Goal: Transaction & Acquisition: Purchase product/service

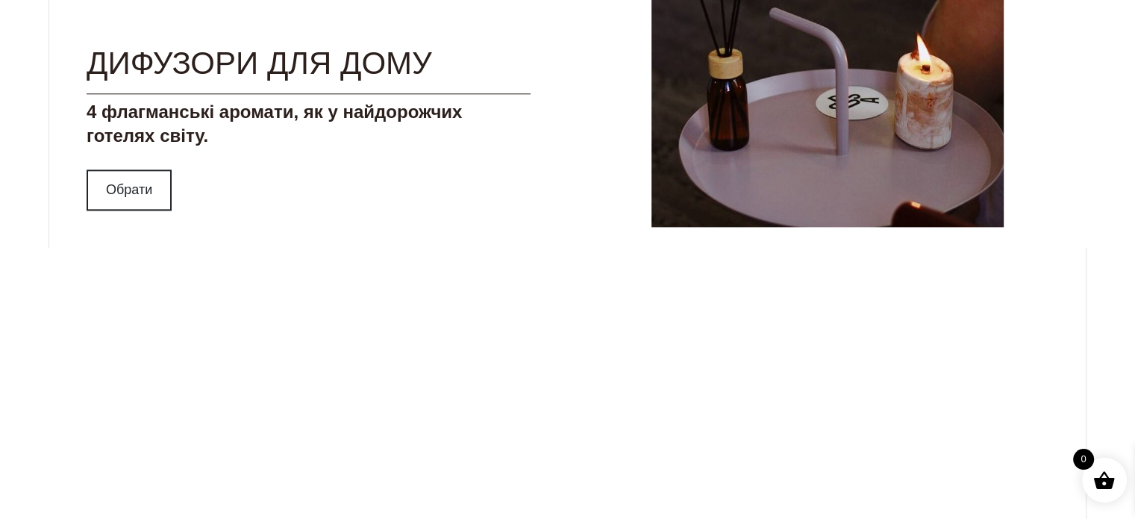
scroll to position [1493, 0]
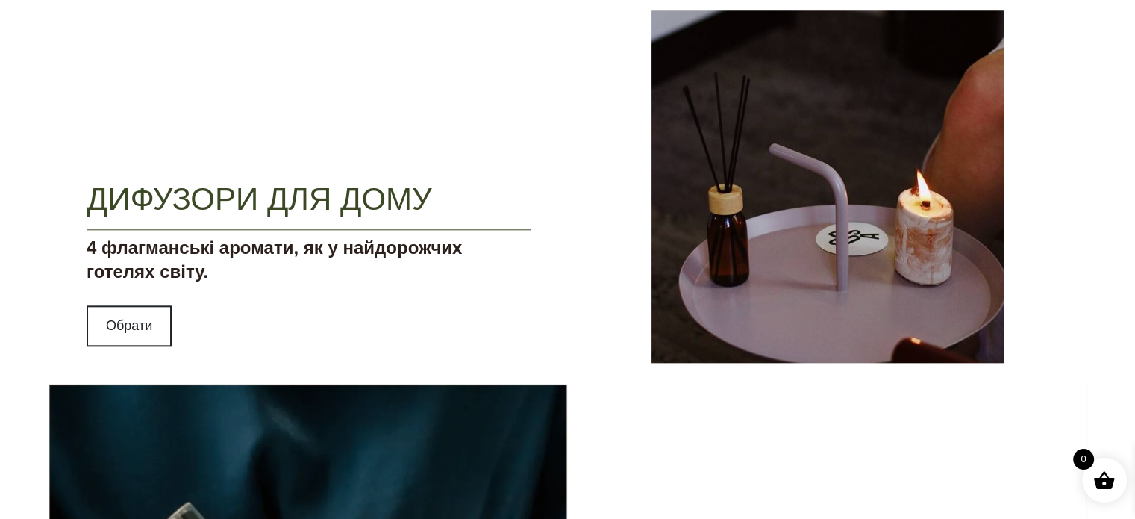
click at [248, 205] on link "Дифузори для дому" at bounding box center [260, 198] width 346 height 35
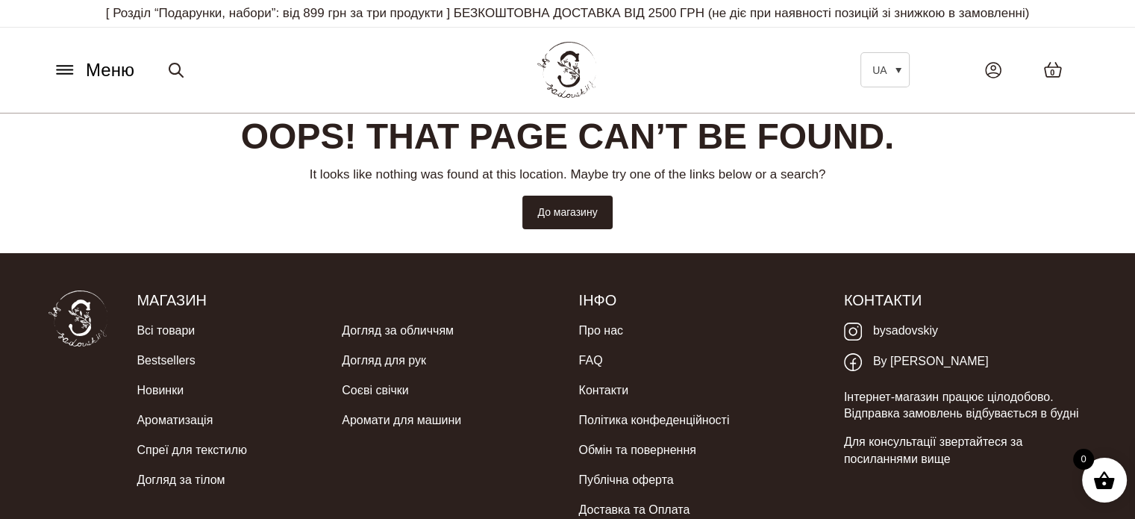
click at [89, 60] on span "Меню" at bounding box center [110, 70] width 49 height 27
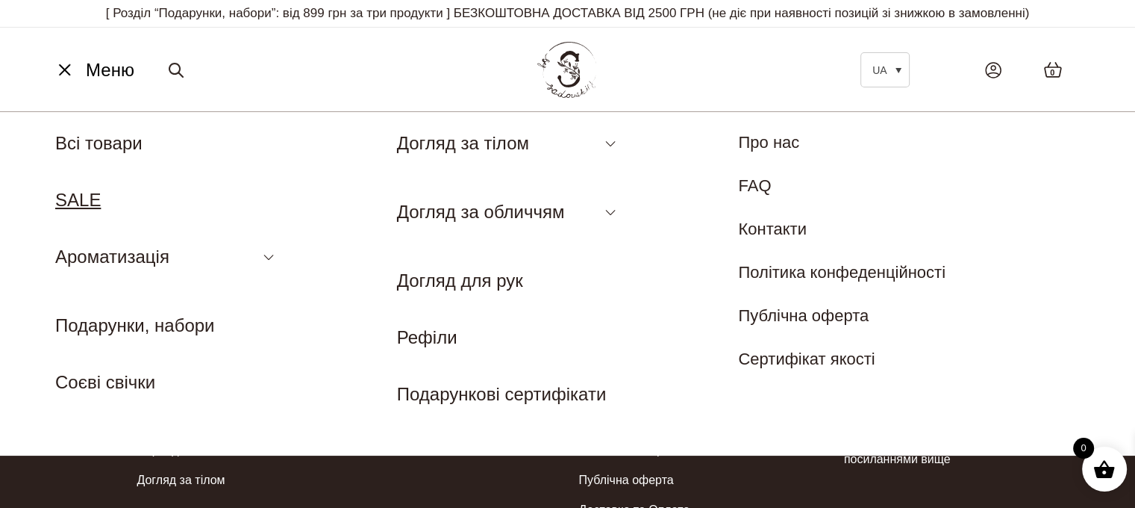
click at [69, 199] on link "SALE" at bounding box center [78, 200] width 46 height 20
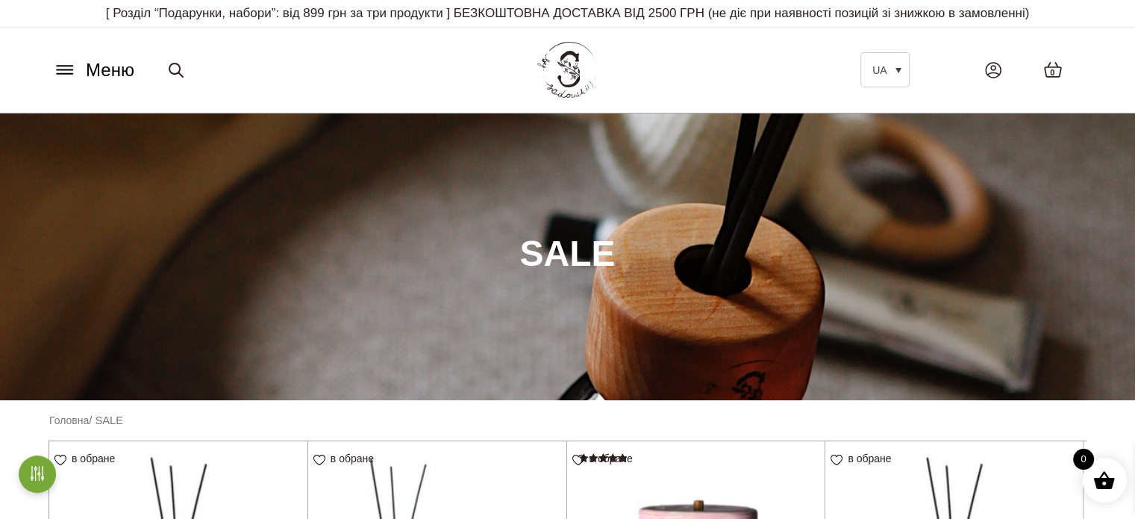
click at [104, 69] on span "Меню" at bounding box center [110, 70] width 49 height 27
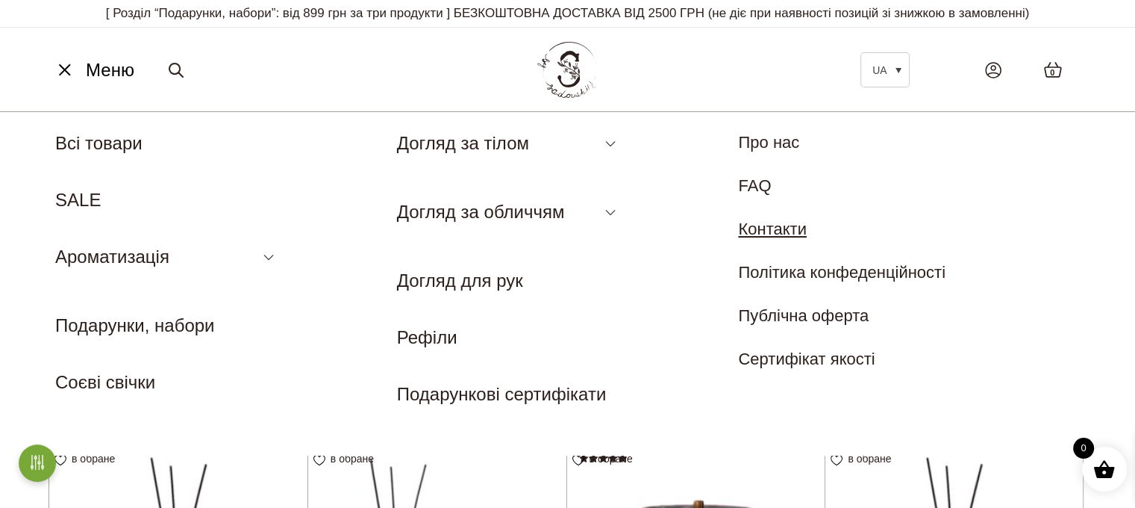
click at [763, 233] on link "Контакти" at bounding box center [772, 228] width 69 height 19
click at [447, 342] on link "Рефіли" at bounding box center [427, 337] width 60 height 20
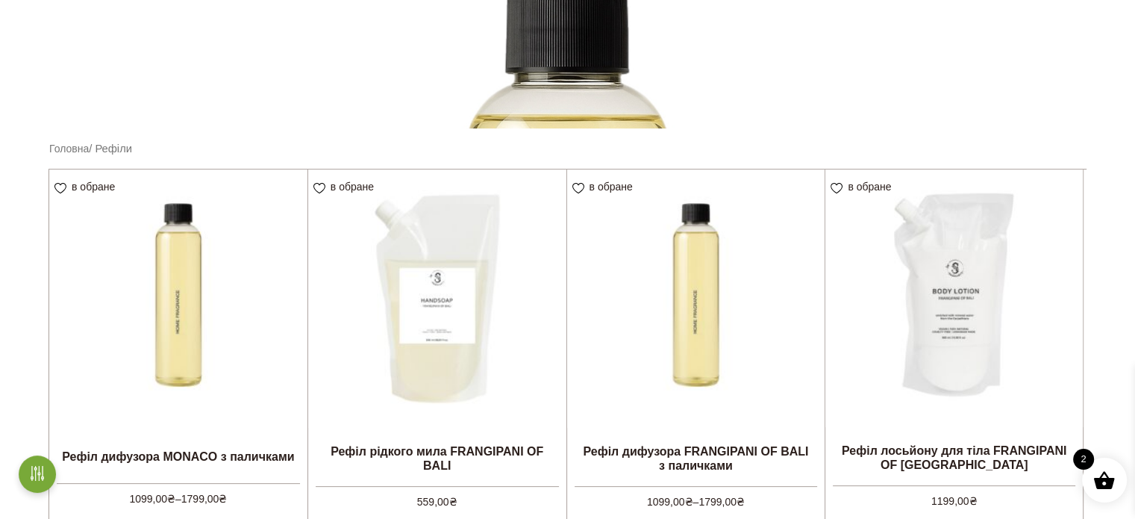
scroll to position [373, 0]
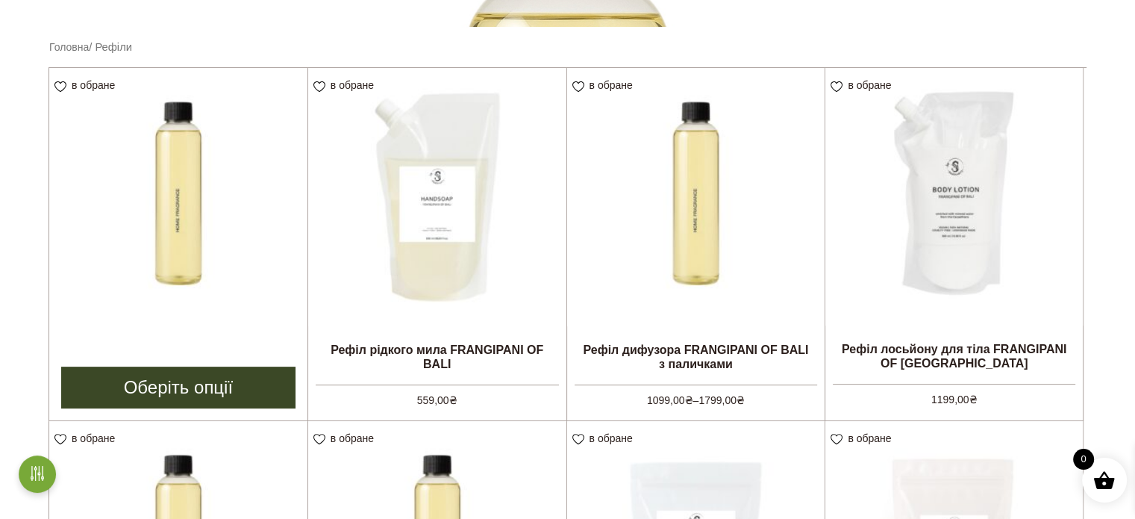
click at [161, 255] on img at bounding box center [178, 197] width 258 height 258
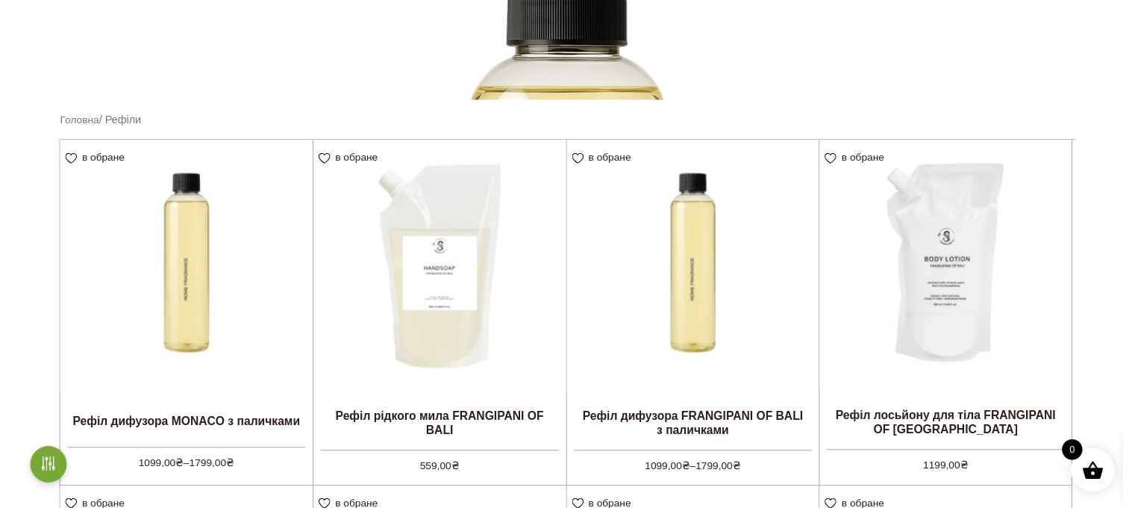
scroll to position [0, 0]
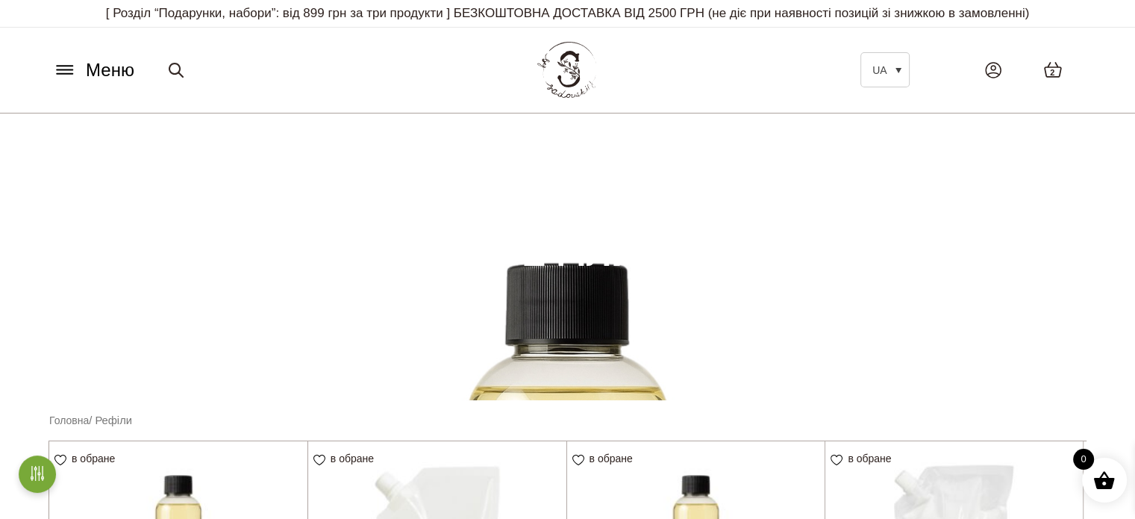
click at [75, 76] on icon at bounding box center [65, 70] width 24 height 16
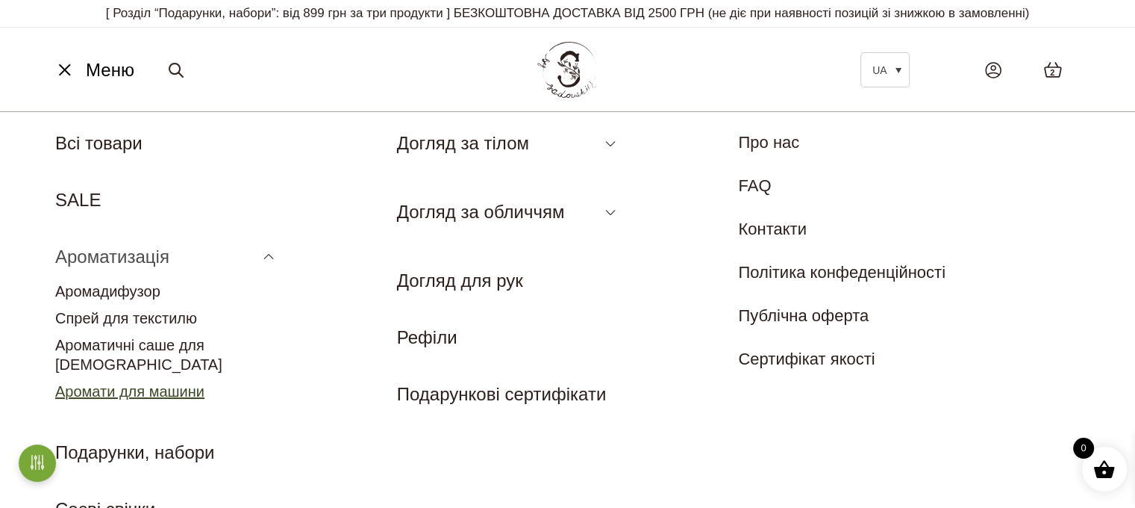
click at [163, 383] on link "Аромати для машини" at bounding box center [129, 391] width 149 height 16
click at [190, 383] on link "Аромати для машини" at bounding box center [129, 391] width 149 height 16
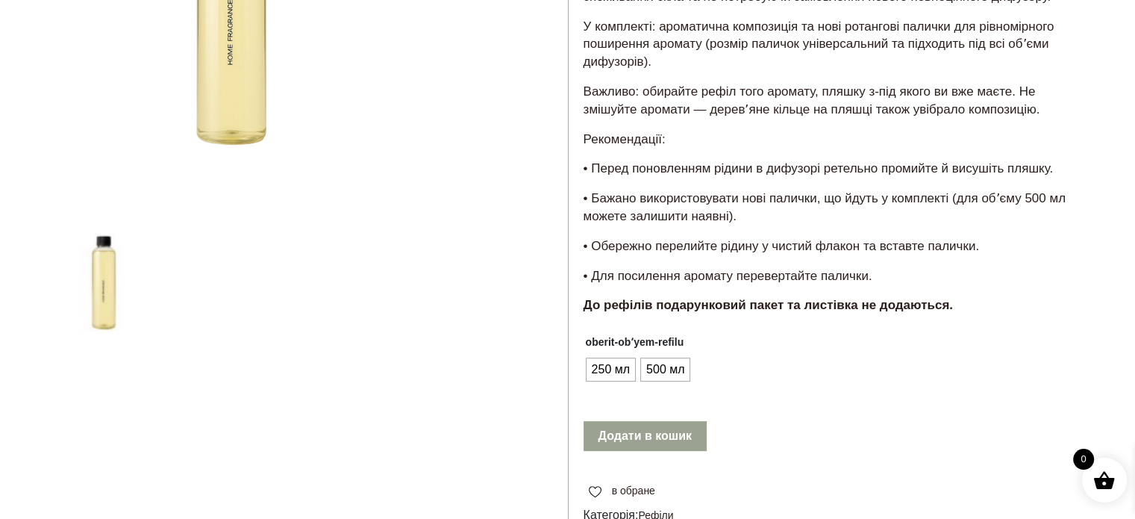
scroll to position [373, 0]
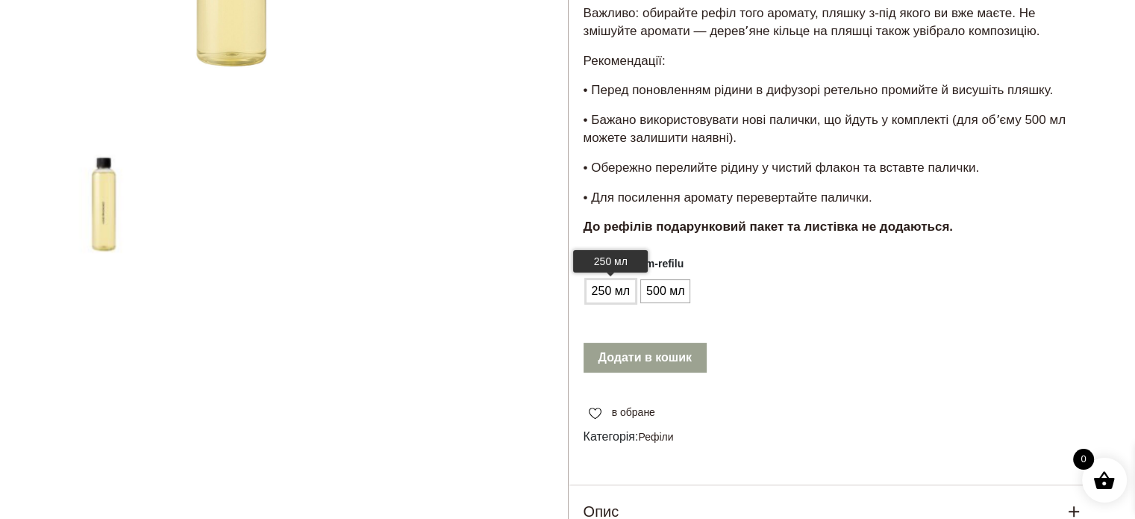
click at [595, 291] on span "250 мл" at bounding box center [611, 291] width 46 height 24
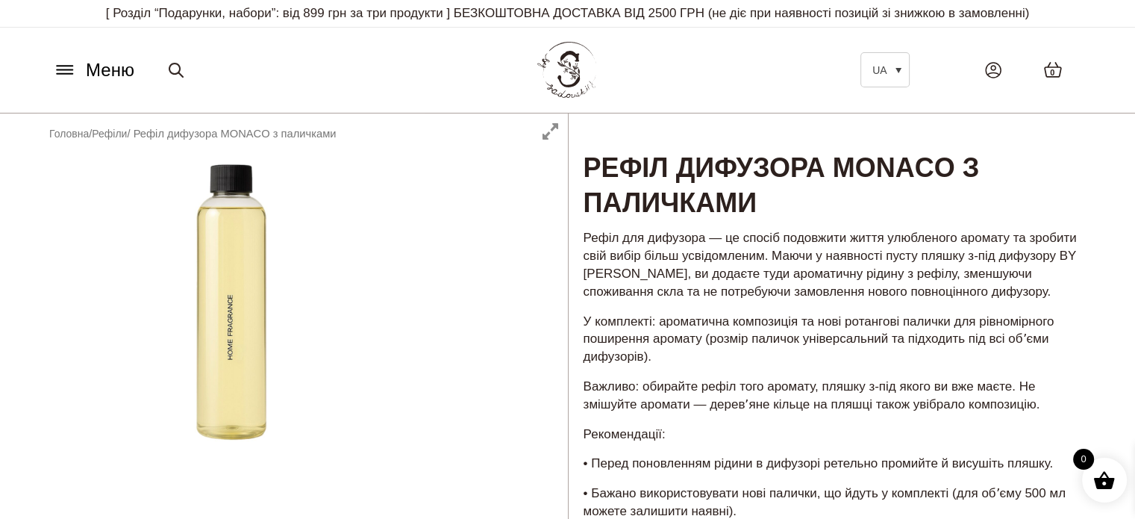
scroll to position [522, 0]
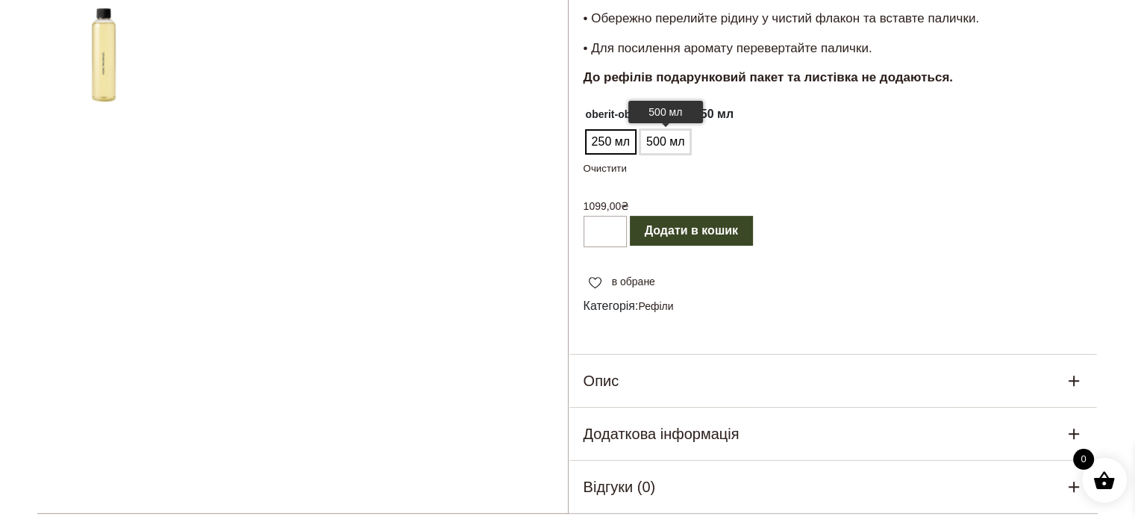
click at [667, 145] on span "500 мл" at bounding box center [666, 142] width 46 height 24
click at [599, 142] on span "250 мл" at bounding box center [611, 142] width 46 height 24
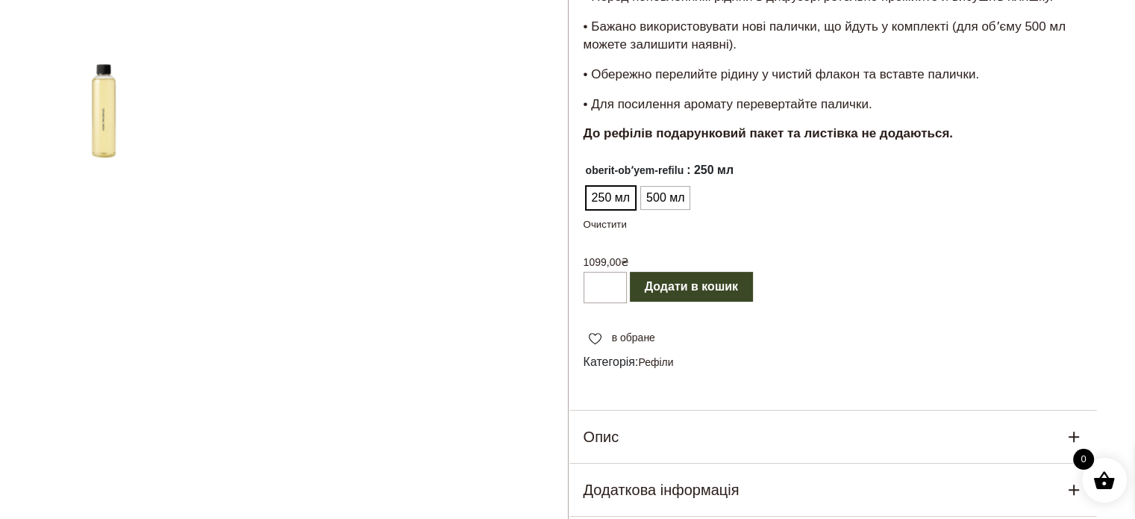
scroll to position [672, 0]
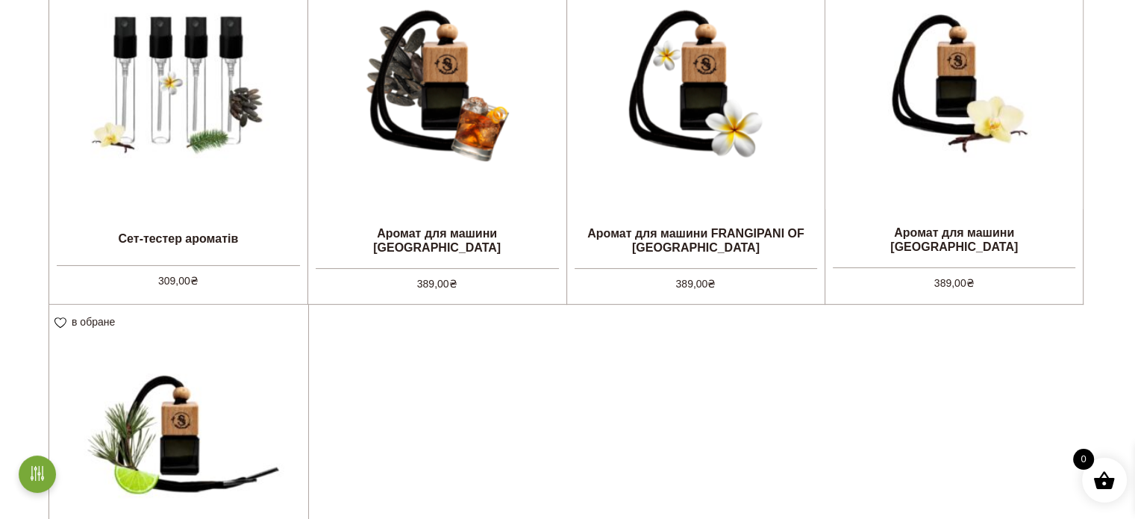
scroll to position [672, 0]
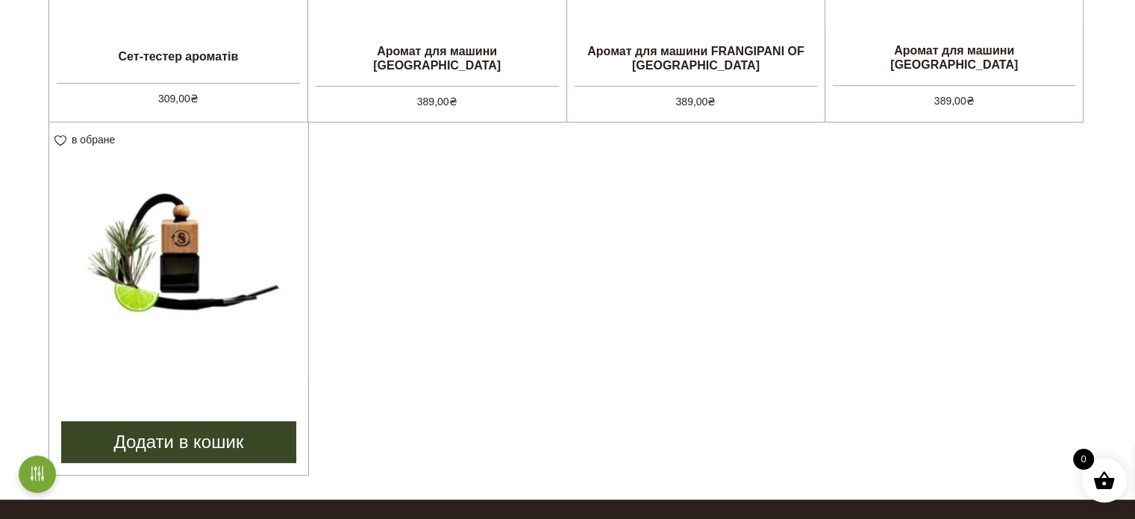
click at [140, 287] on img at bounding box center [178, 251] width 259 height 259
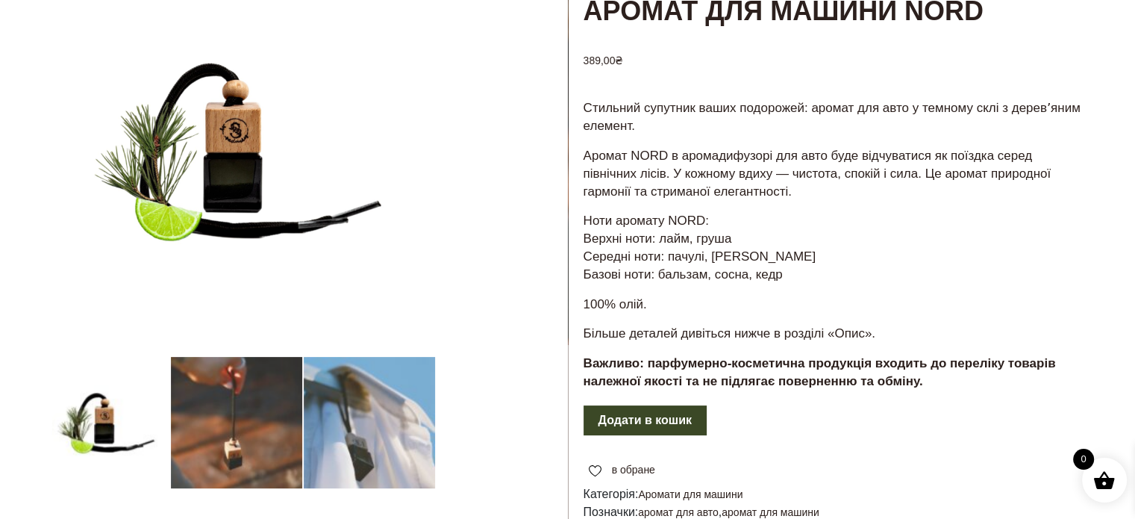
scroll to position [149, 0]
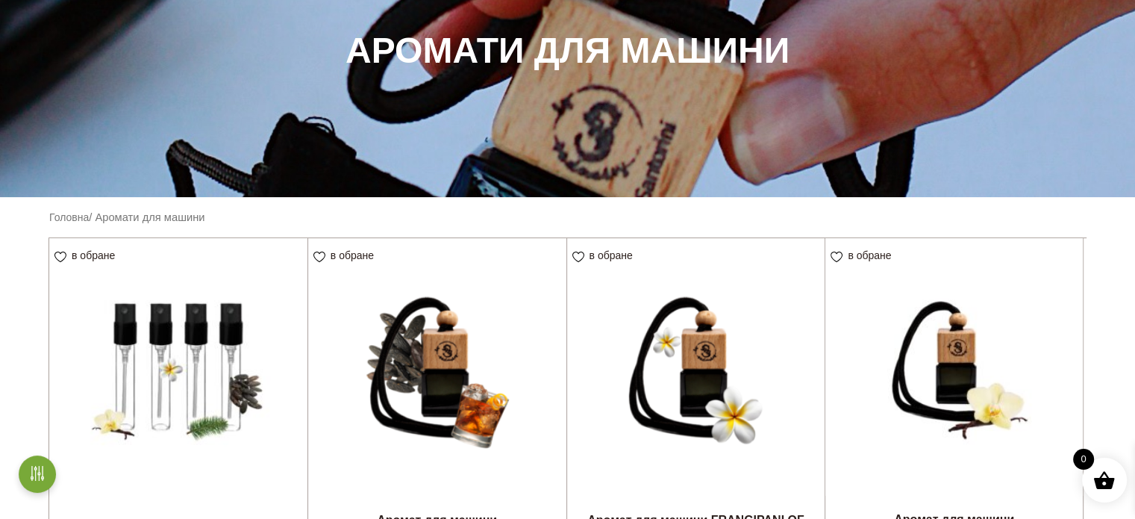
scroll to position [299, 0]
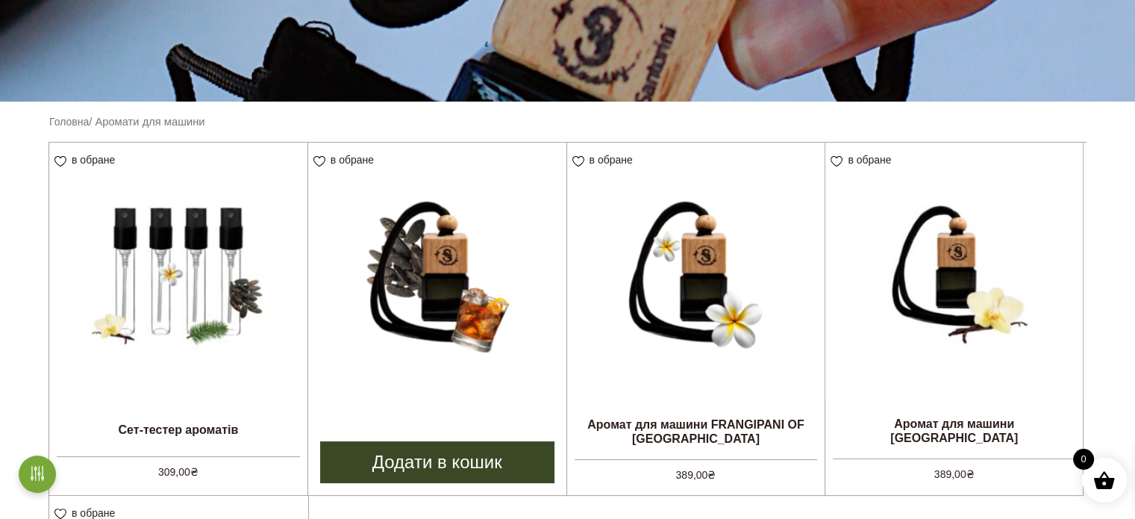
click at [432, 322] on img at bounding box center [437, 272] width 258 height 258
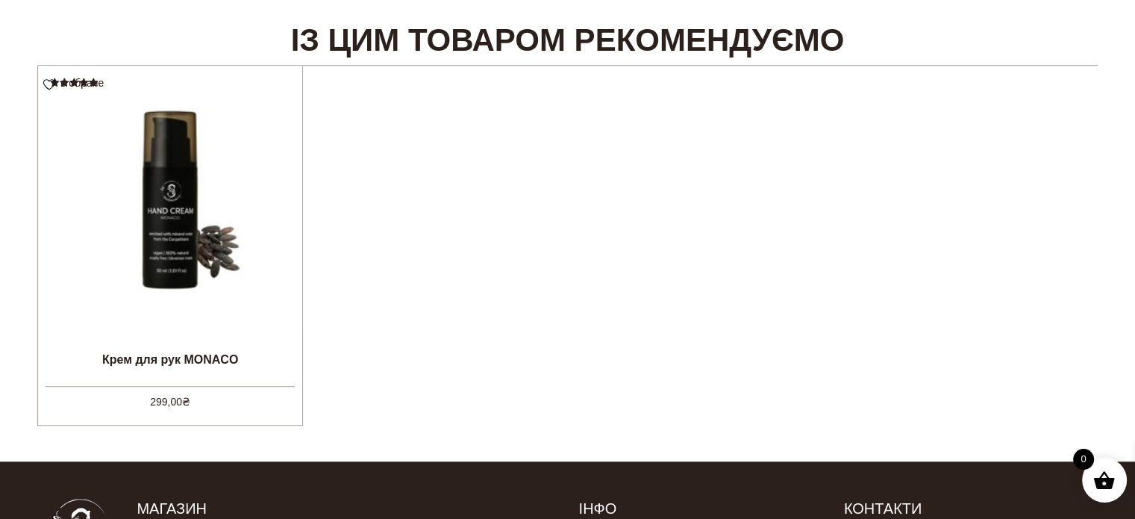
scroll to position [970, 0]
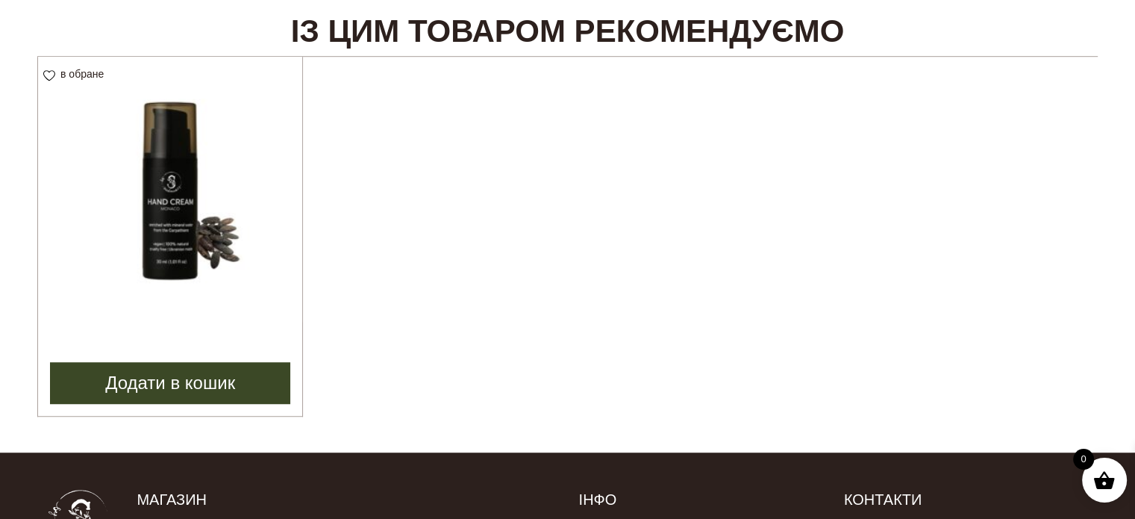
click at [212, 238] on img at bounding box center [170, 189] width 264 height 264
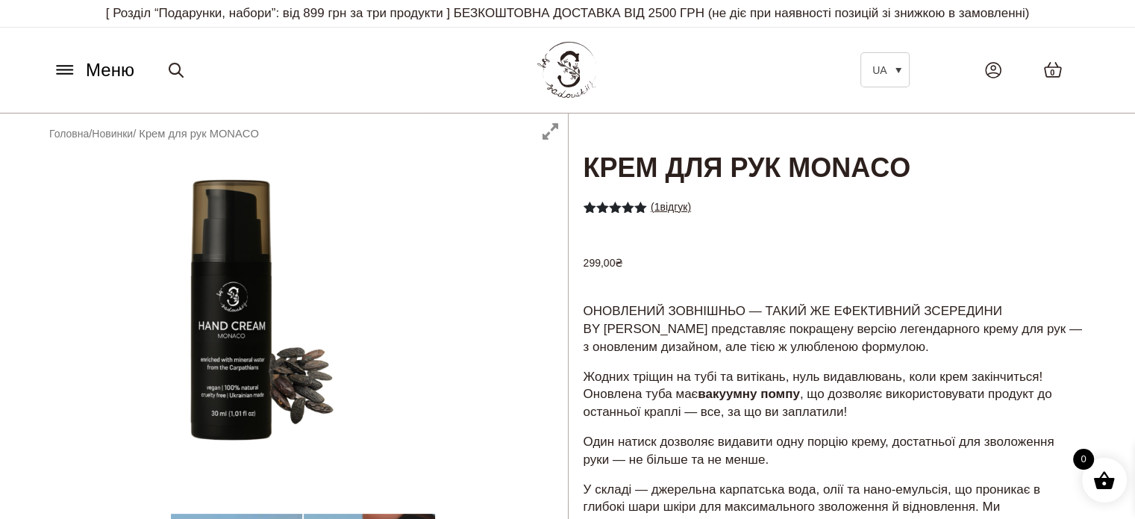
click at [666, 210] on link "( 1 відгук)" at bounding box center [671, 207] width 40 height 12
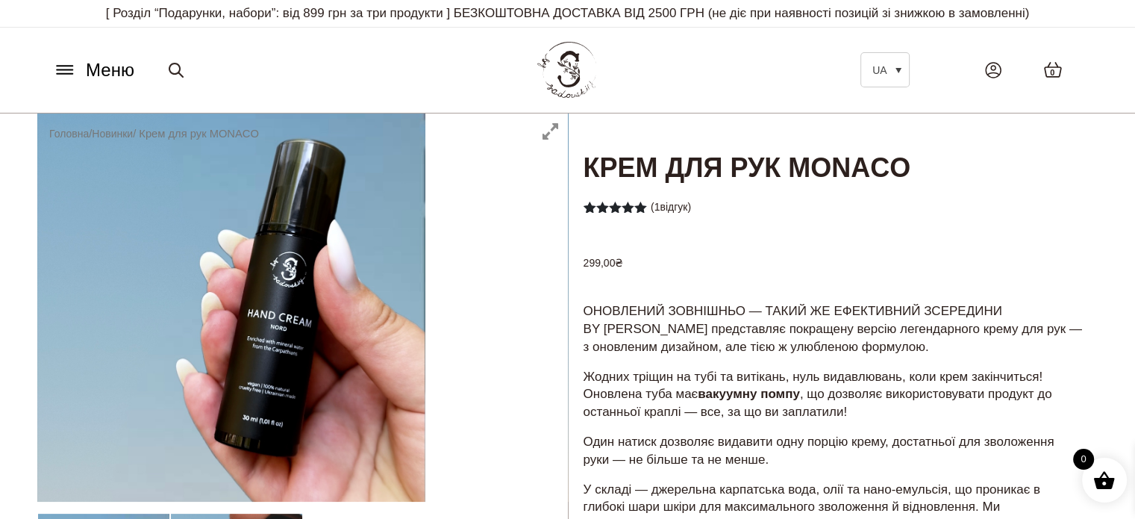
click at [87, 64] on span "Меню" at bounding box center [110, 70] width 49 height 27
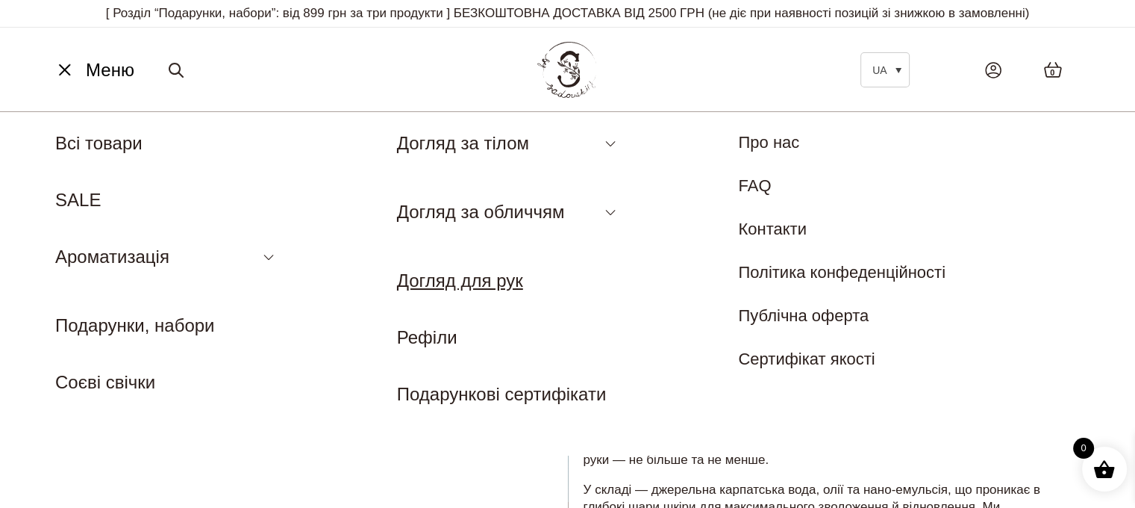
click at [483, 283] on link "Догляд для рук" at bounding box center [460, 280] width 126 height 20
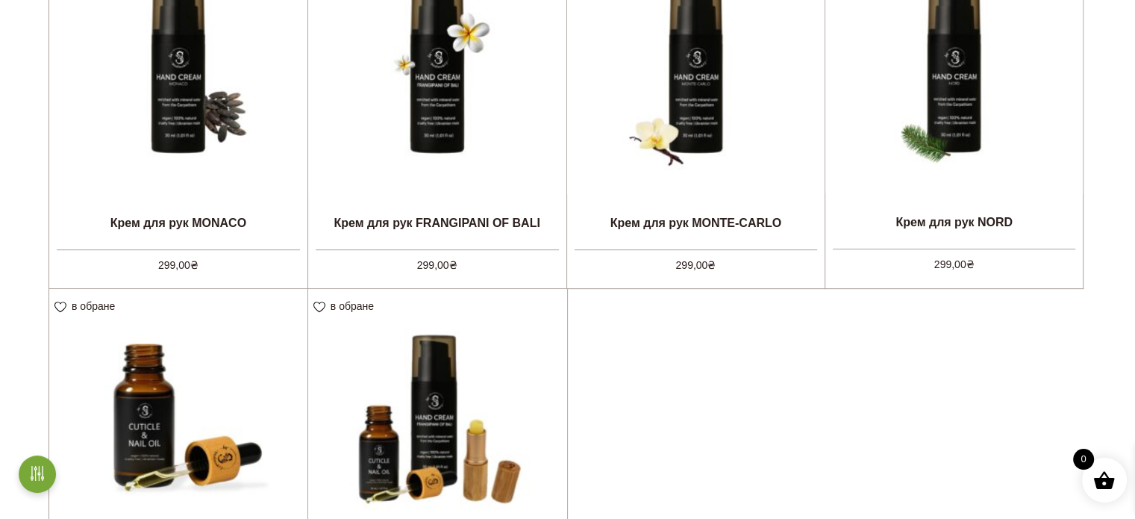
scroll to position [373, 0]
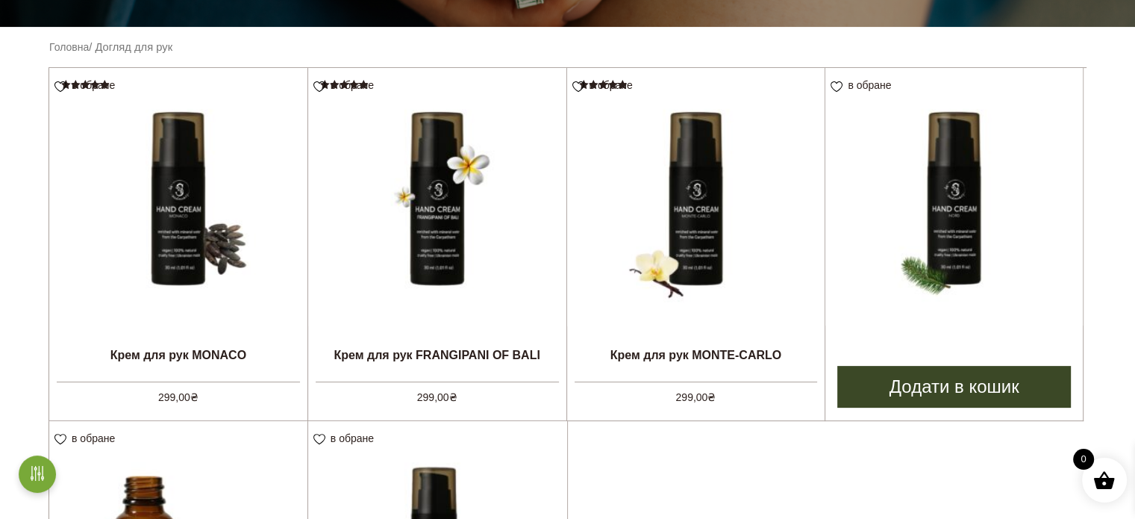
click at [961, 249] on img at bounding box center [953, 196] width 257 height 257
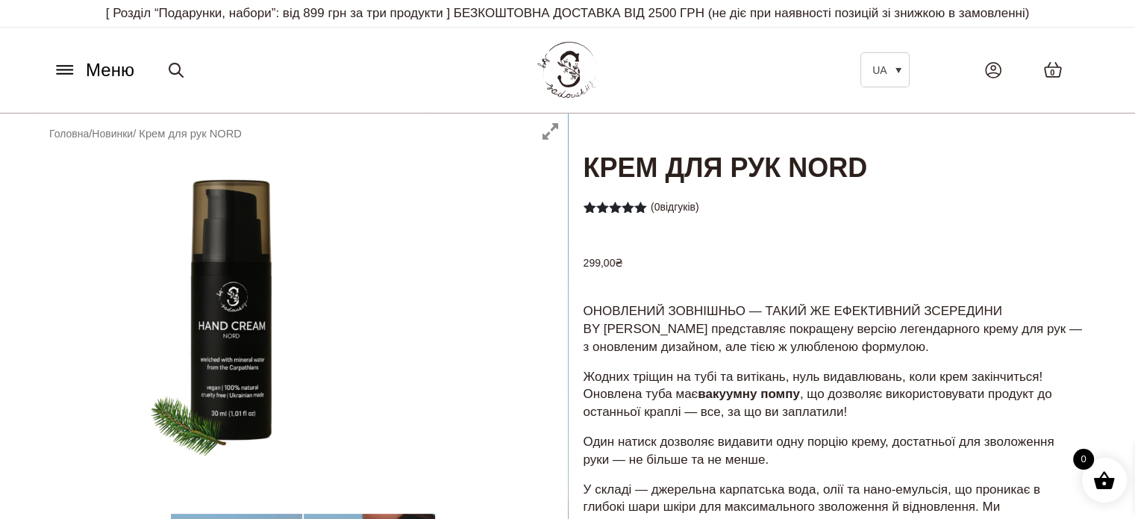
click at [69, 70] on icon at bounding box center [65, 70] width 16 height 0
